Goal: Task Accomplishment & Management: Use online tool/utility

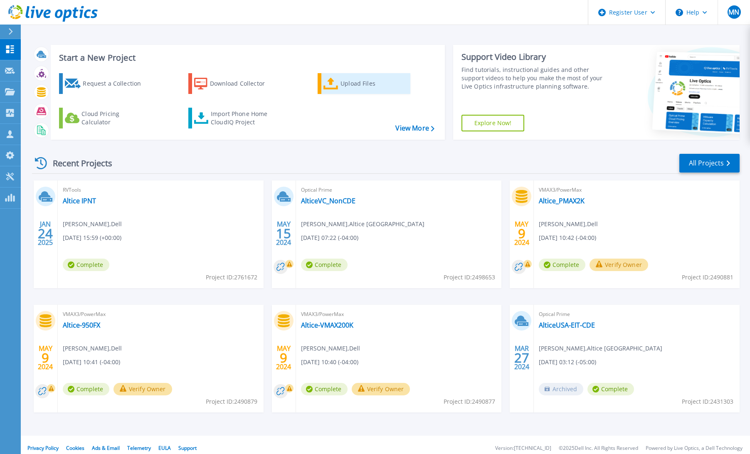
click at [357, 86] on div "Upload Files" at bounding box center [373, 83] width 67 height 17
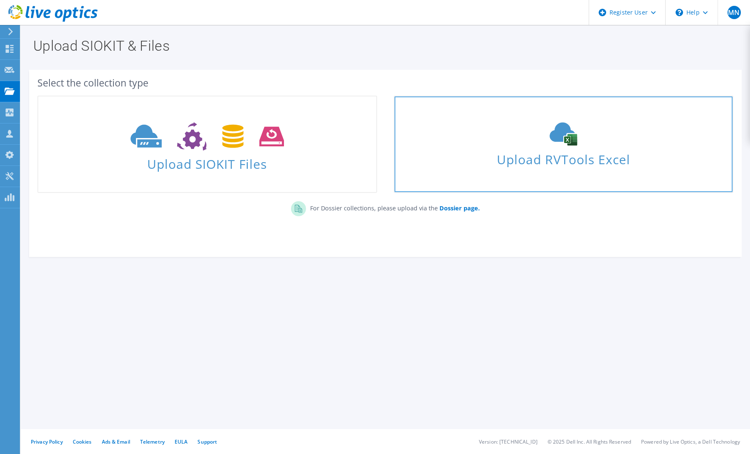
click at [545, 164] on span "Upload RVTools Excel" at bounding box center [564, 157] width 338 height 18
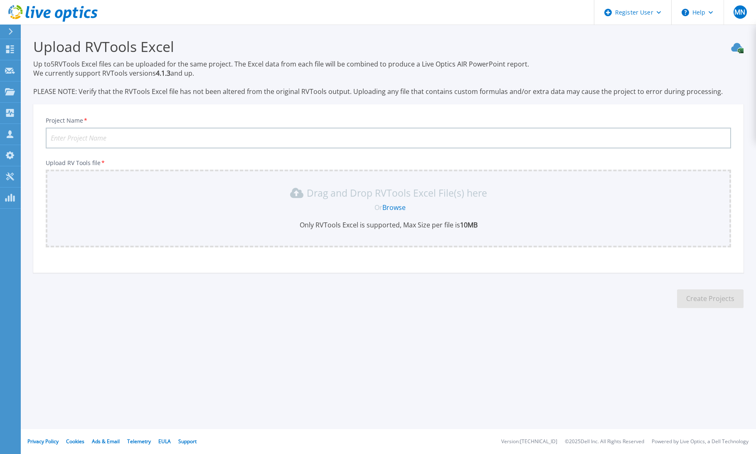
click at [72, 138] on input "Project Name *" at bounding box center [389, 138] width 686 height 21
type input "PRHOracleAnalysis"
click at [397, 210] on link "Browse" at bounding box center [393, 207] width 23 height 9
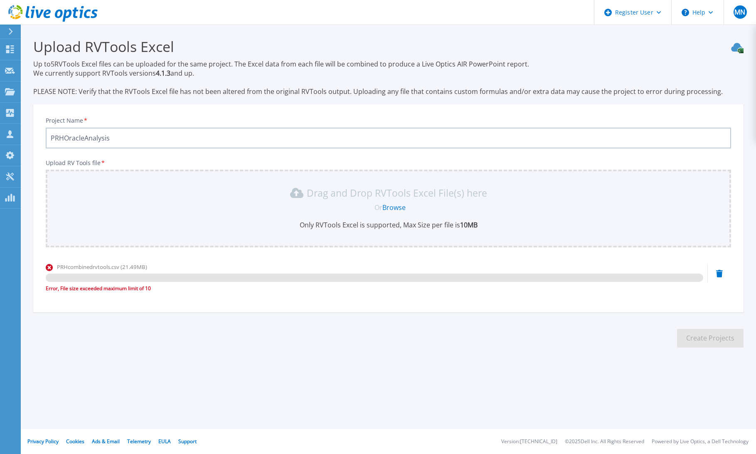
click at [720, 274] on icon at bounding box center [719, 273] width 7 height 7
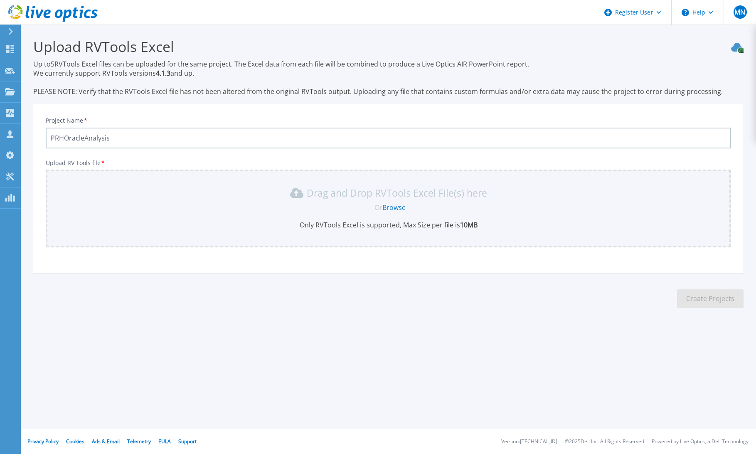
click at [390, 209] on link "Browse" at bounding box center [393, 207] width 23 height 9
click at [399, 208] on link "Browse" at bounding box center [393, 207] width 23 height 9
click at [704, 16] on button "Help" at bounding box center [698, 12] width 52 height 25
click at [706, 38] on link "Explore Helpful Articles" at bounding box center [718, 35] width 93 height 20
